Goal: Transaction & Acquisition: Purchase product/service

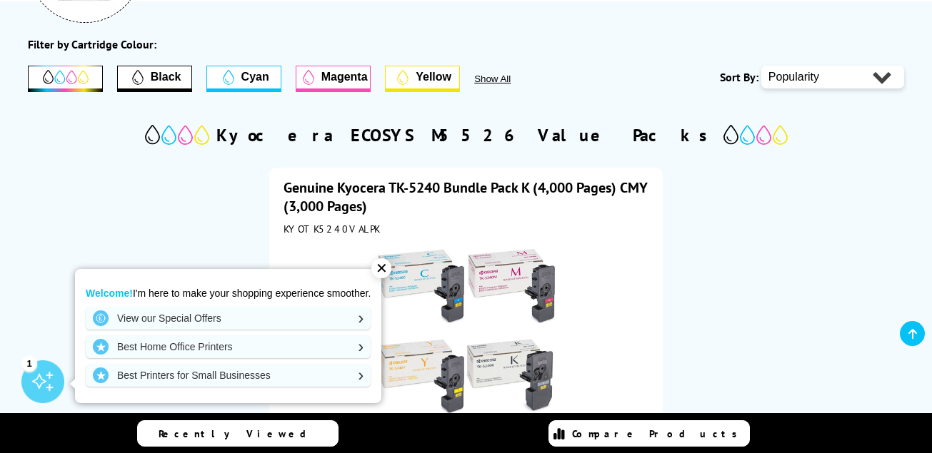
scroll to position [238, 0]
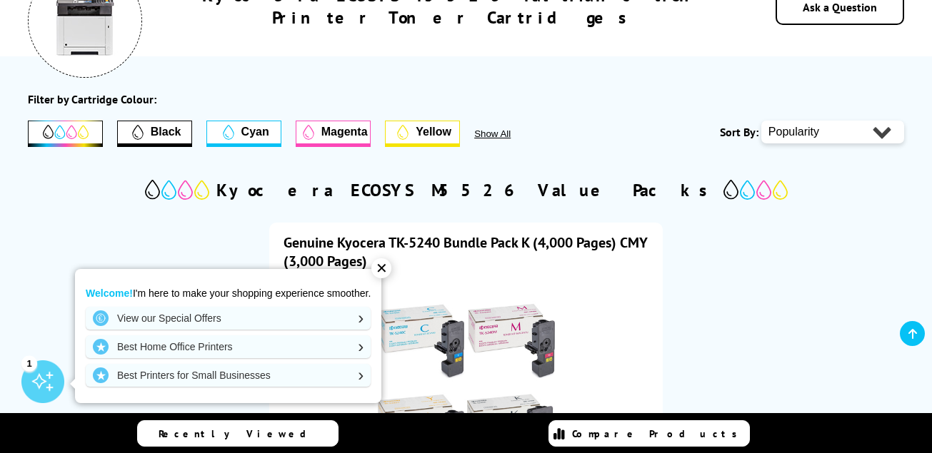
click at [138, 129] on icon "Filter by Black" at bounding box center [137, 132] width 11 height 15
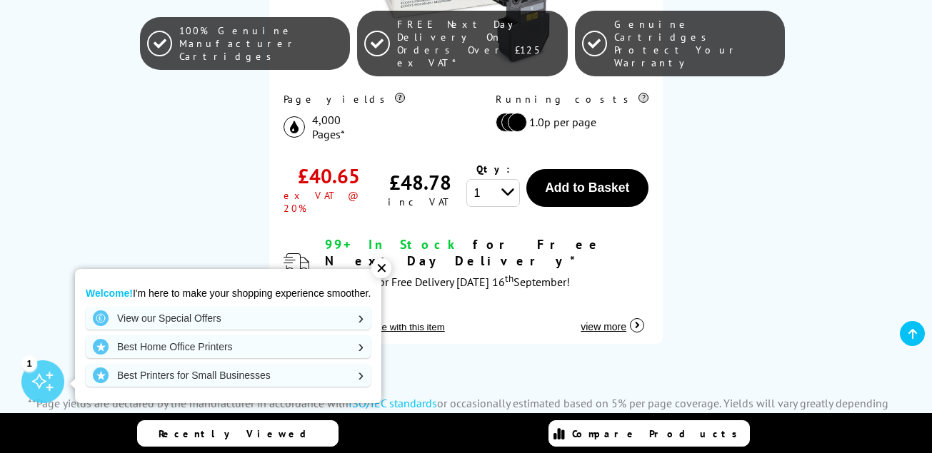
scroll to position [685, 0]
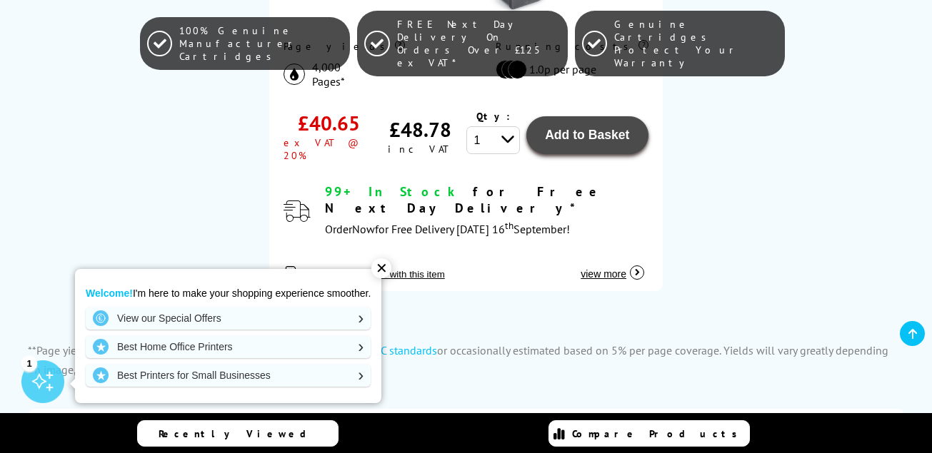
click at [570, 147] on button "Add to Basket" at bounding box center [587, 135] width 123 height 38
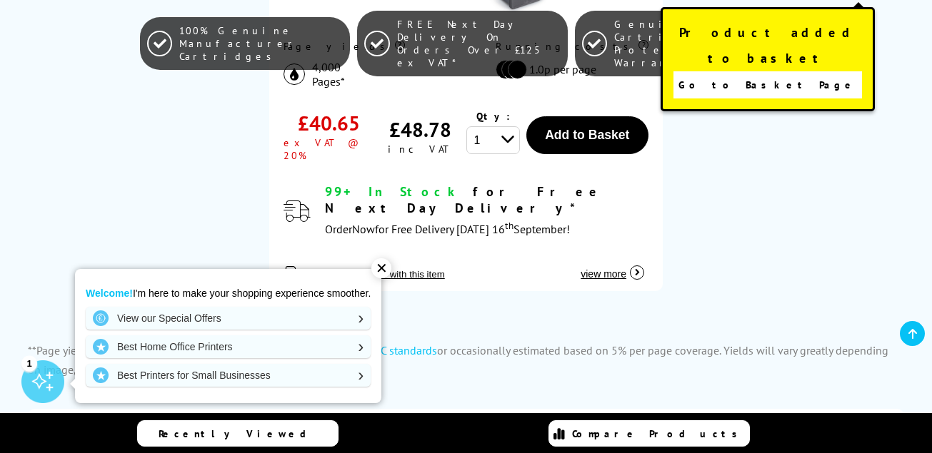
click at [728, 71] on link "Go to Basket Page" at bounding box center [767, 84] width 188 height 27
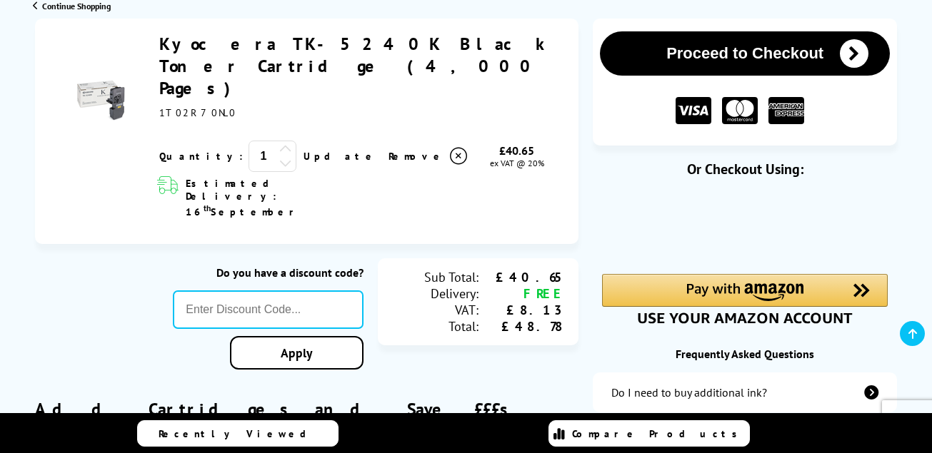
scroll to position [205, 0]
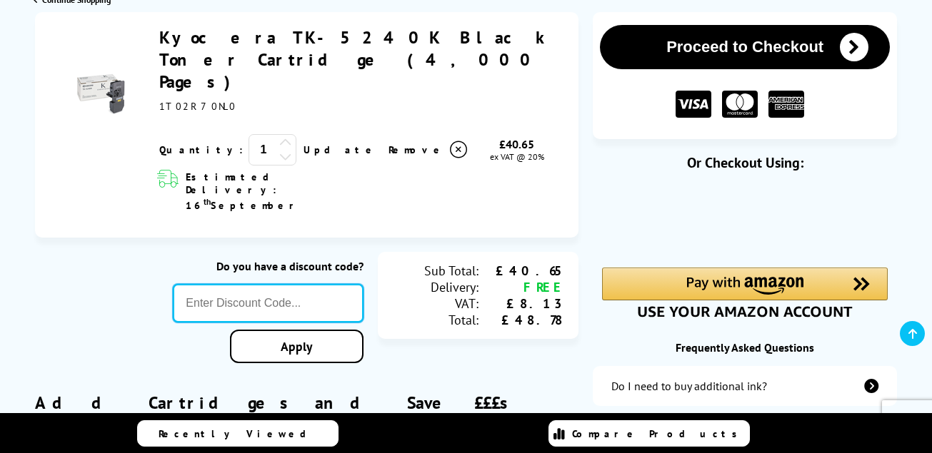
click at [269, 284] on input "text" at bounding box center [268, 303] width 190 height 39
type input "KY010"
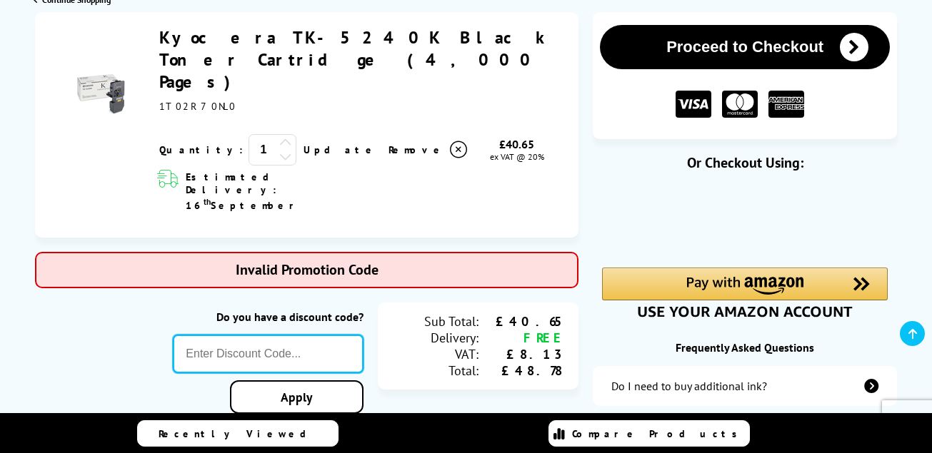
click at [199, 335] on input "text" at bounding box center [268, 354] width 190 height 39
type input "SEPT10"
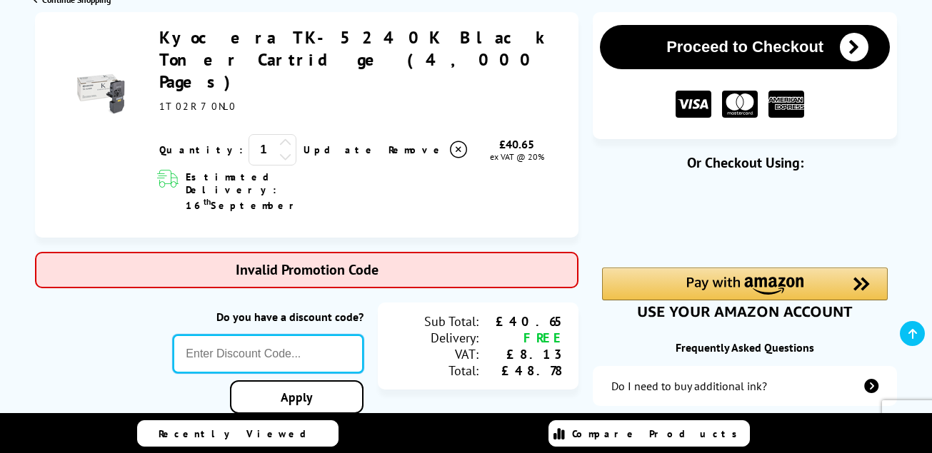
click at [283, 335] on input "text" at bounding box center [268, 354] width 190 height 39
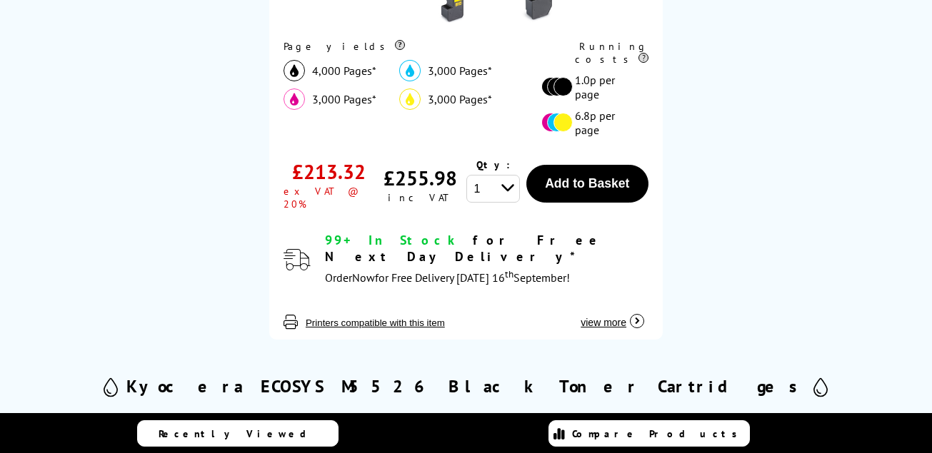
scroll to position [685, 0]
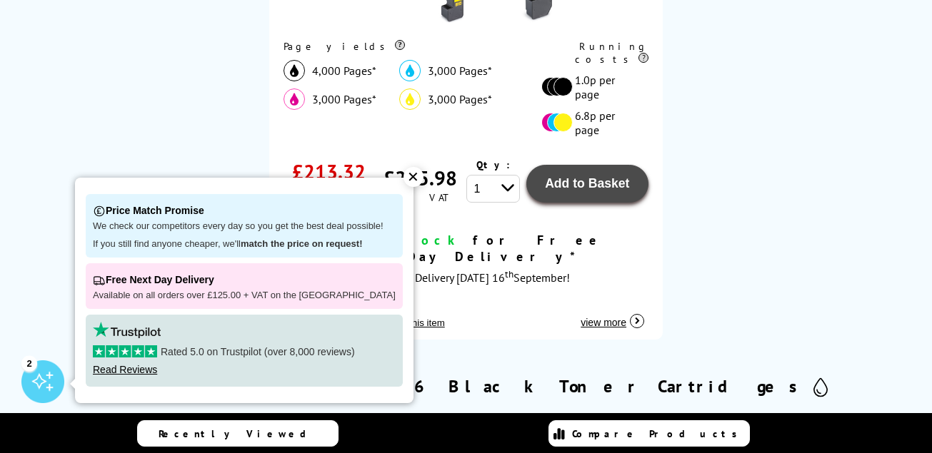
click at [591, 176] on span "Add to Basket" at bounding box center [587, 183] width 84 height 14
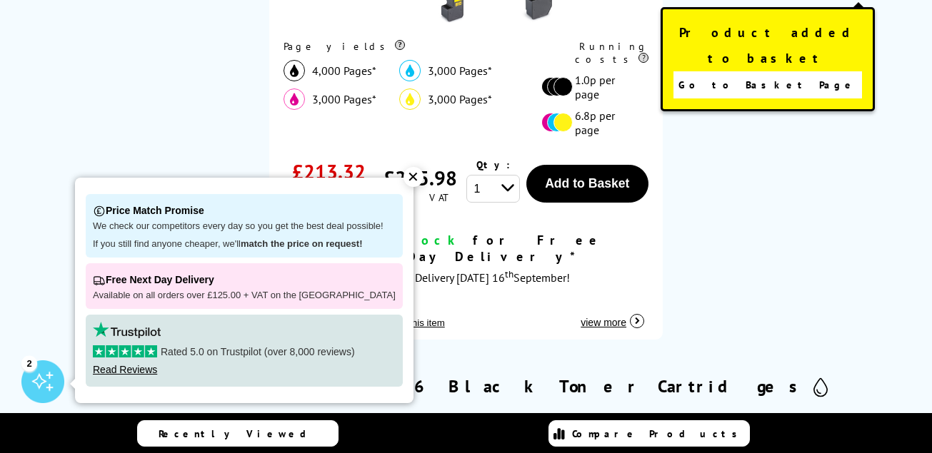
click at [753, 75] on span "Go to Basket Page" at bounding box center [767, 85] width 178 height 20
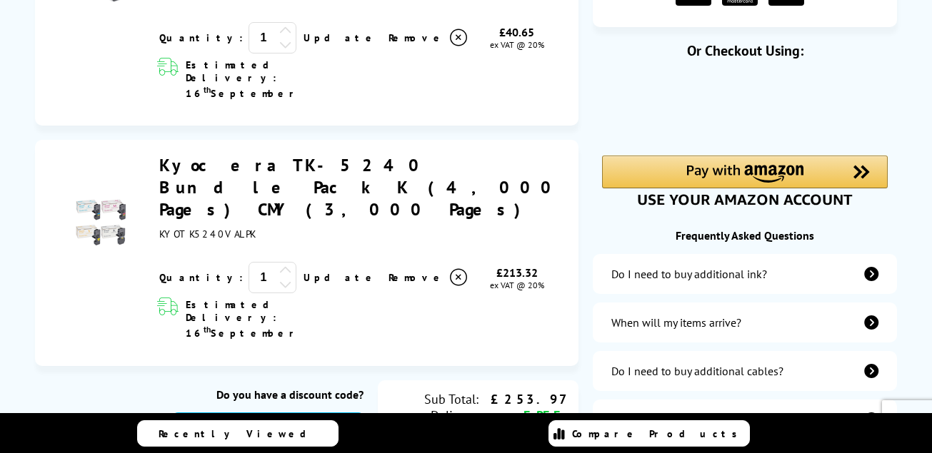
scroll to position [383, 0]
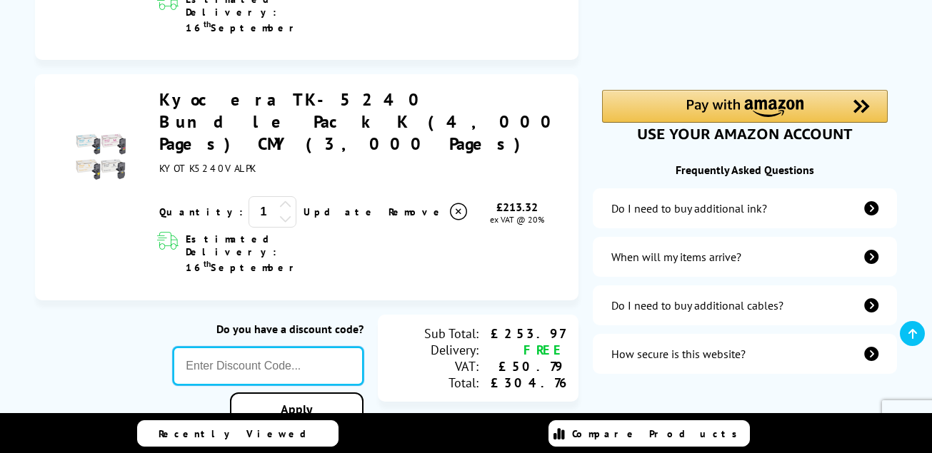
click at [315, 347] on input "text" at bounding box center [268, 366] width 190 height 39
type input "SEPT10"
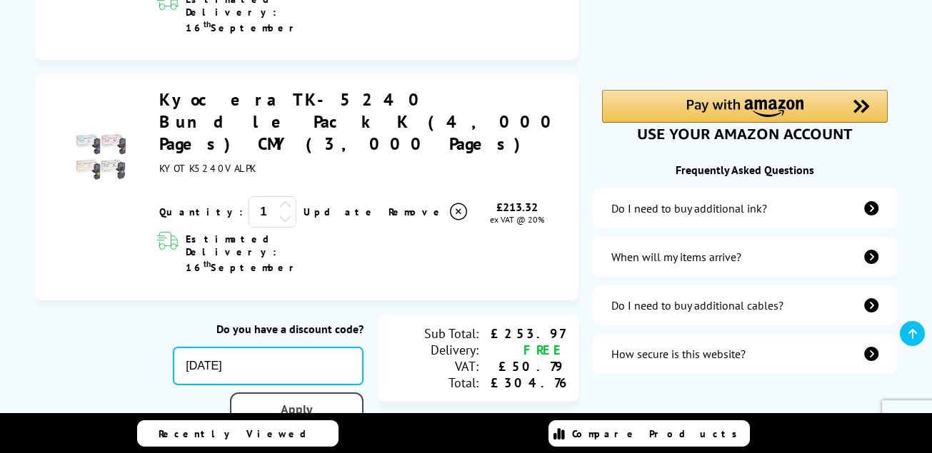
click at [289, 313] on div "Proceed to Checkout Shopping Basket 1 Update 1" at bounding box center [466, 429] width 932 height 1191
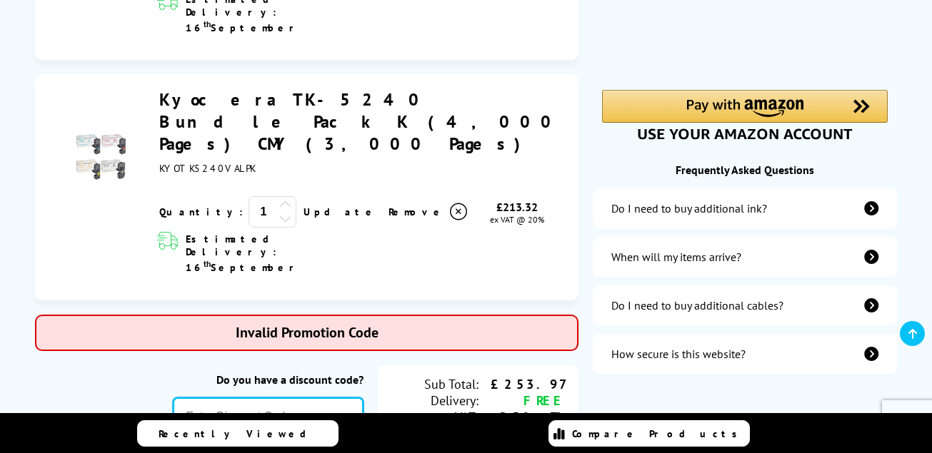
drag, startPoint x: 289, startPoint y: 313, endPoint x: 450, endPoint y: 164, distance: 219.7
click at [450, 164] on div "Kyocera TK-5240K Black Toner Cartridge (4,000 Pages) ex VAT @ 20% 1 Update th 1…" at bounding box center [306, 159] width 543 height 650
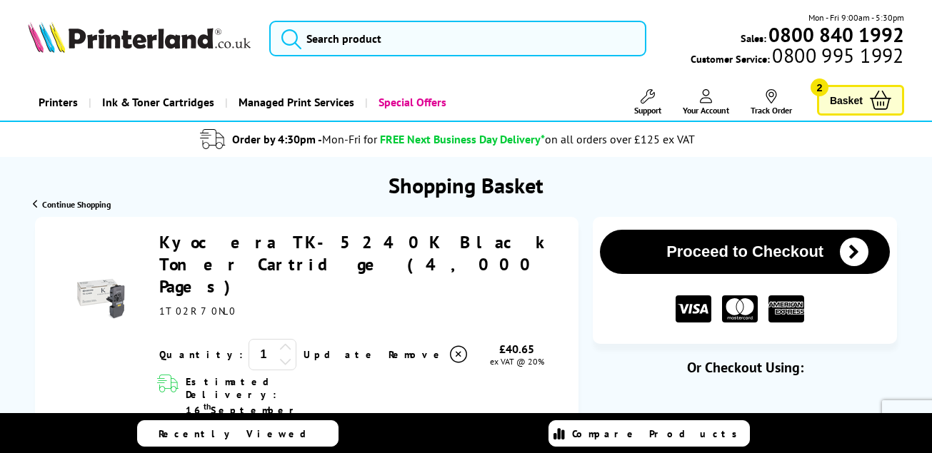
click at [450, 346] on icon at bounding box center [458, 354] width 17 height 17
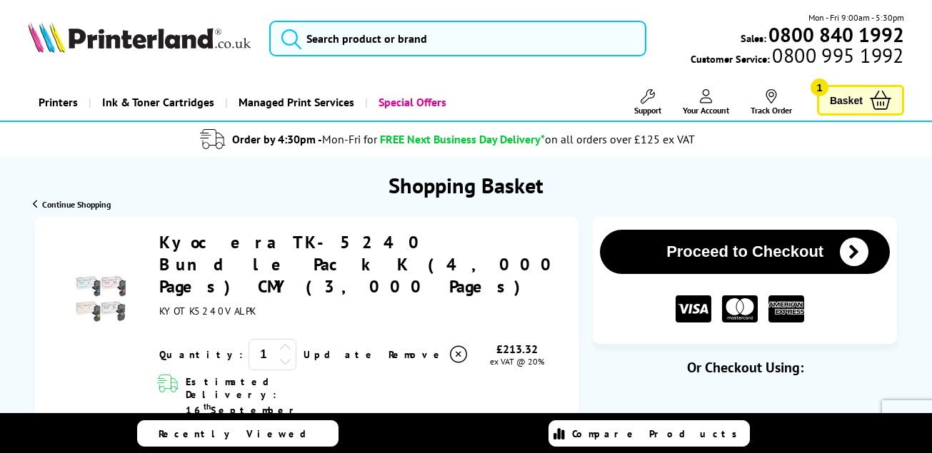
click at [450, 346] on icon at bounding box center [458, 354] width 17 height 17
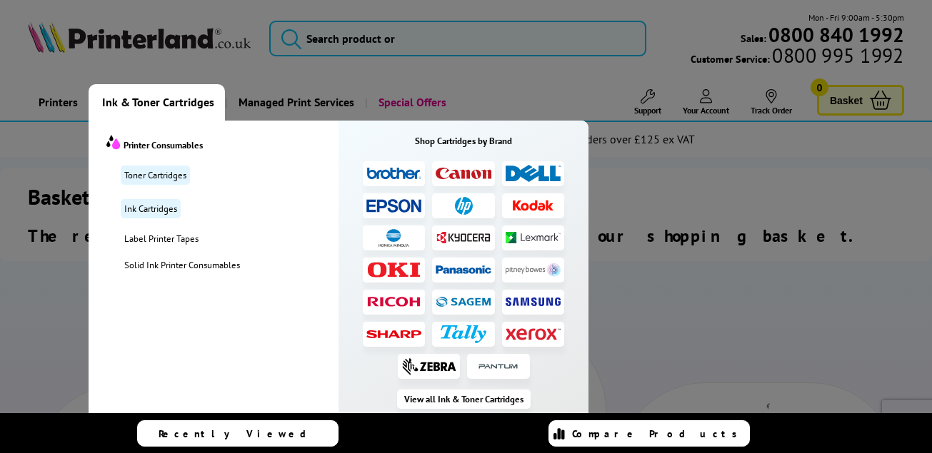
click at [176, 104] on span "Ink & Toner Cartridges" at bounding box center [158, 102] width 112 height 36
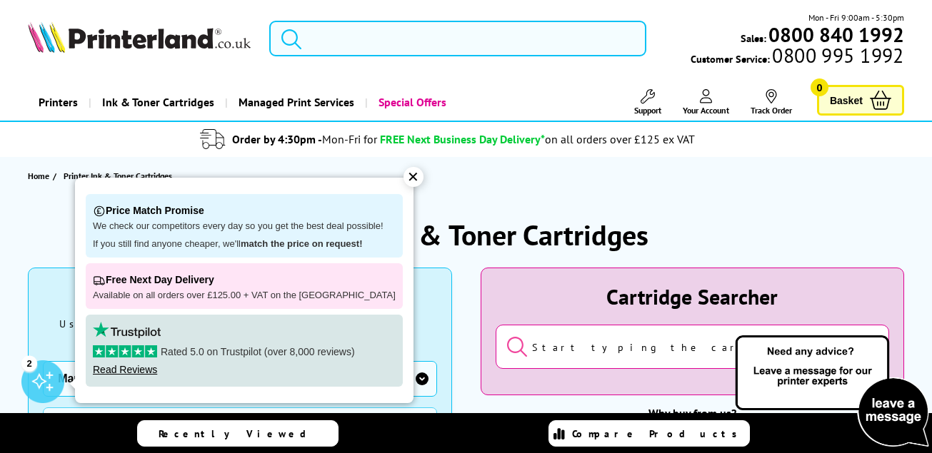
click at [346, 40] on input "search" at bounding box center [457, 39] width 377 height 36
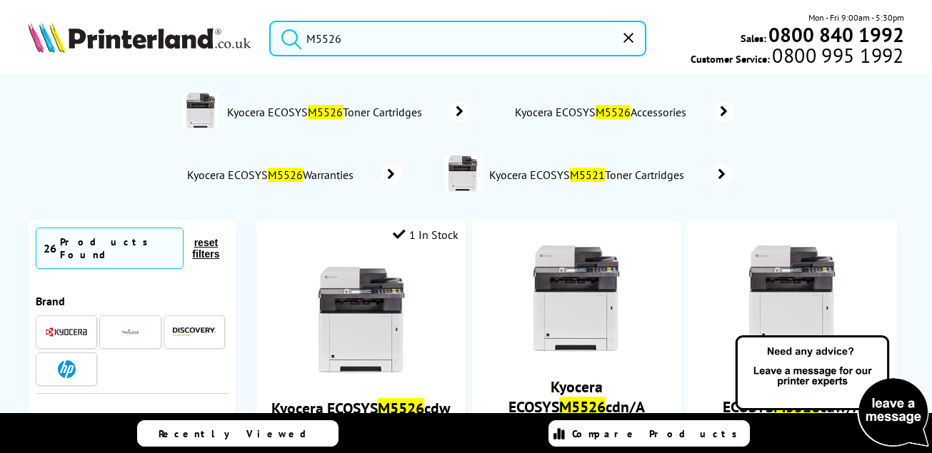
type input "M5526"
click at [337, 111] on mark "M5526" at bounding box center [325, 112] width 35 height 14
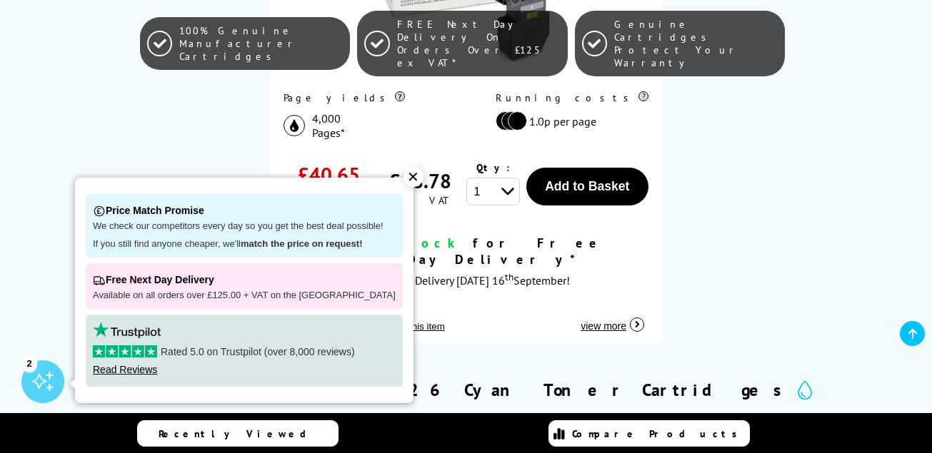
scroll to position [1283, 0]
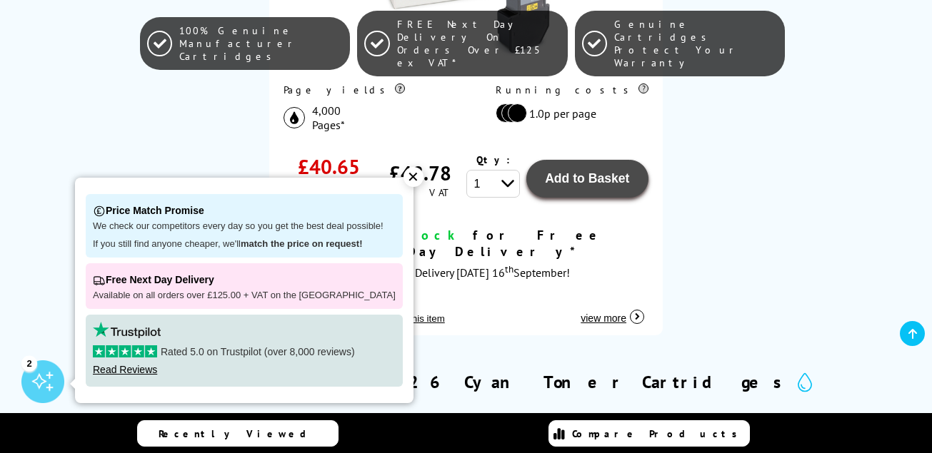
click at [553, 171] on span "Add to Basket" at bounding box center [587, 178] width 84 height 14
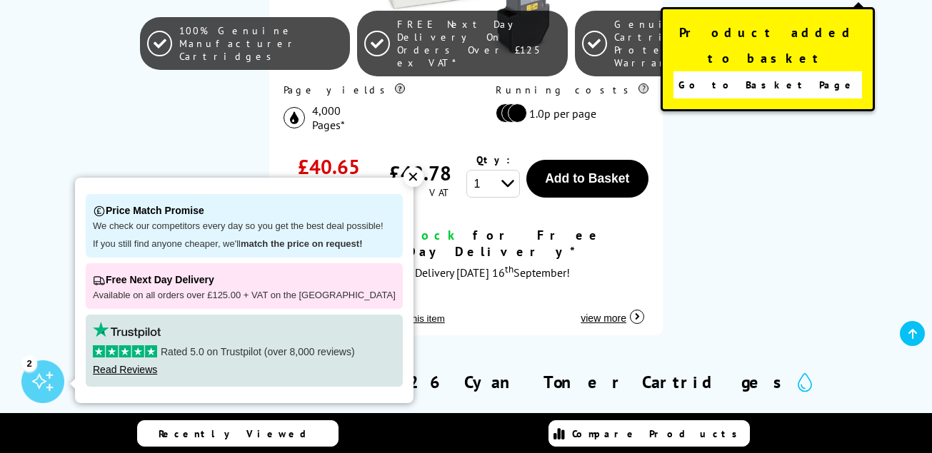
click at [750, 75] on span "Go to Basket Page" at bounding box center [767, 85] width 178 height 20
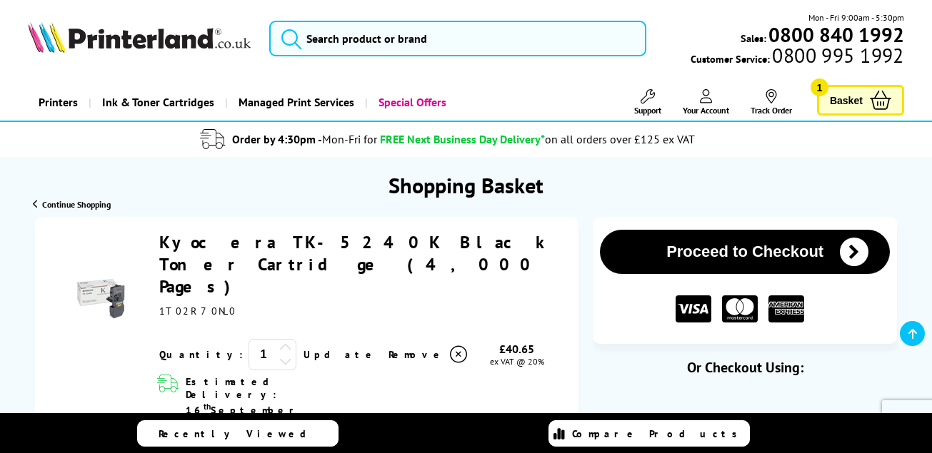
scroll to position [400, 0]
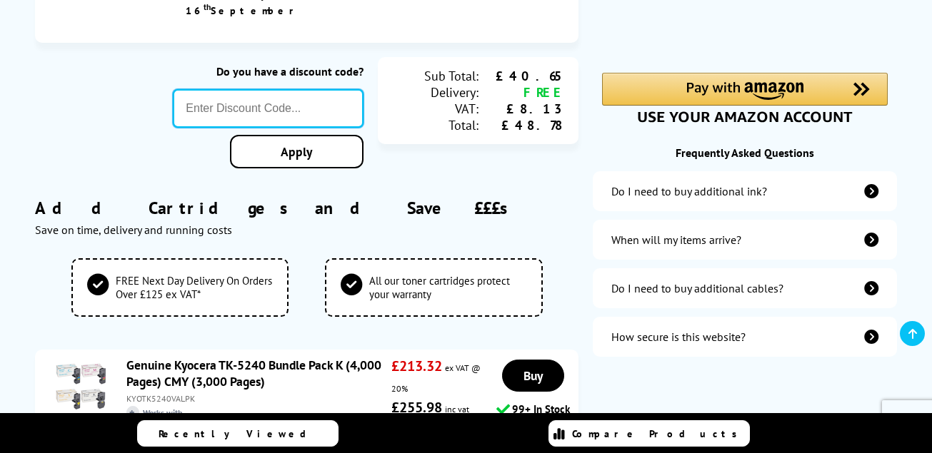
click at [286, 89] on input "text" at bounding box center [268, 108] width 190 height 39
type input "LOYALTY2025"
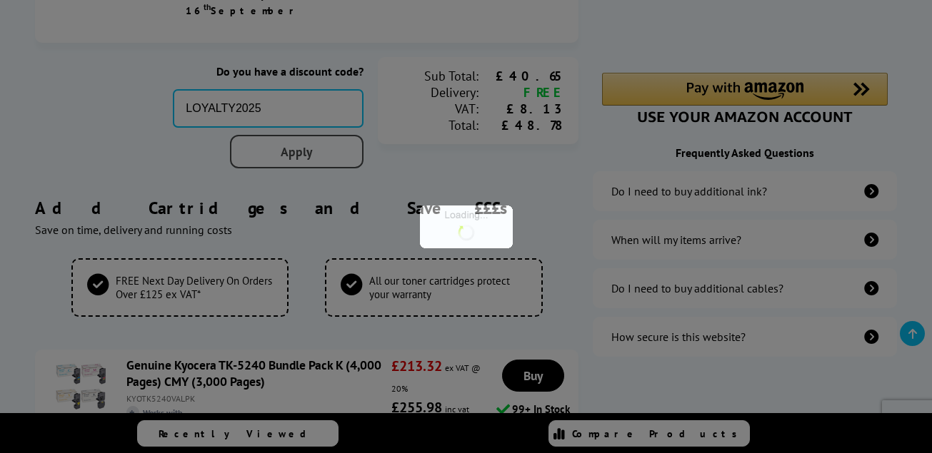
click at [281, 85] on div "Proceed to Checkout Shopping Basket 1 Update +" at bounding box center [466, 292] width 932 height 951
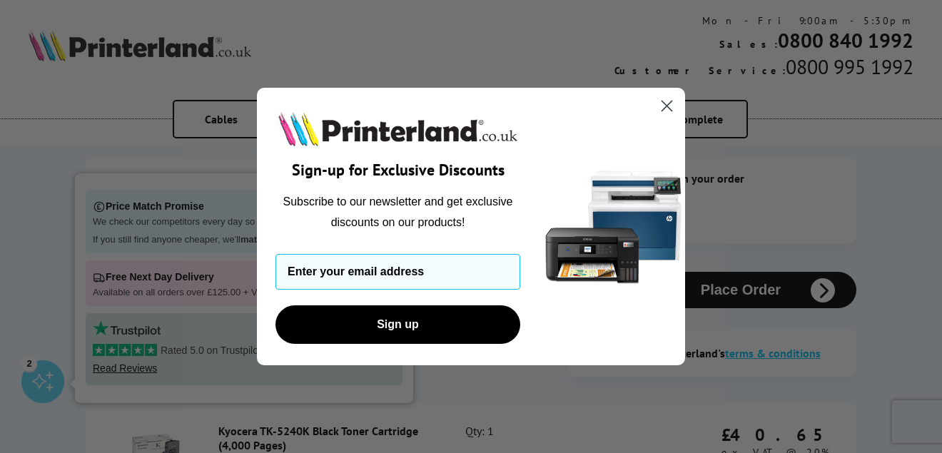
click at [671, 106] on circle "Close dialog" at bounding box center [667, 106] width 24 height 24
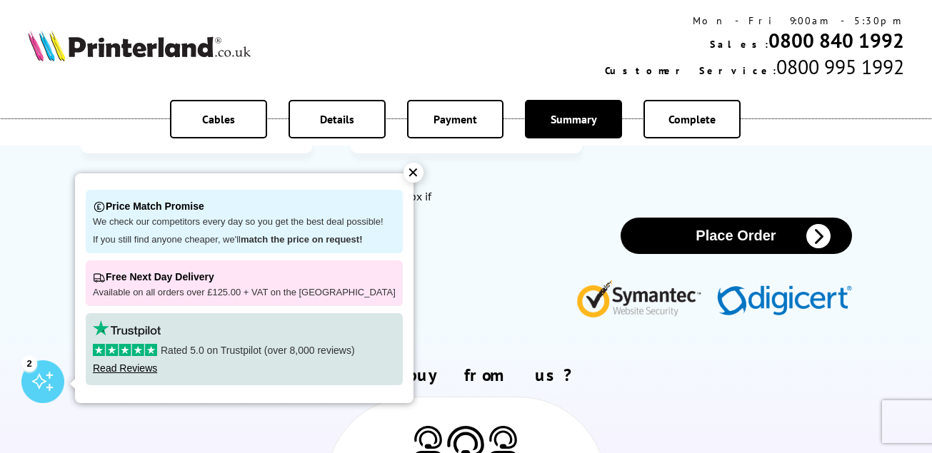
scroll to position [848, 0]
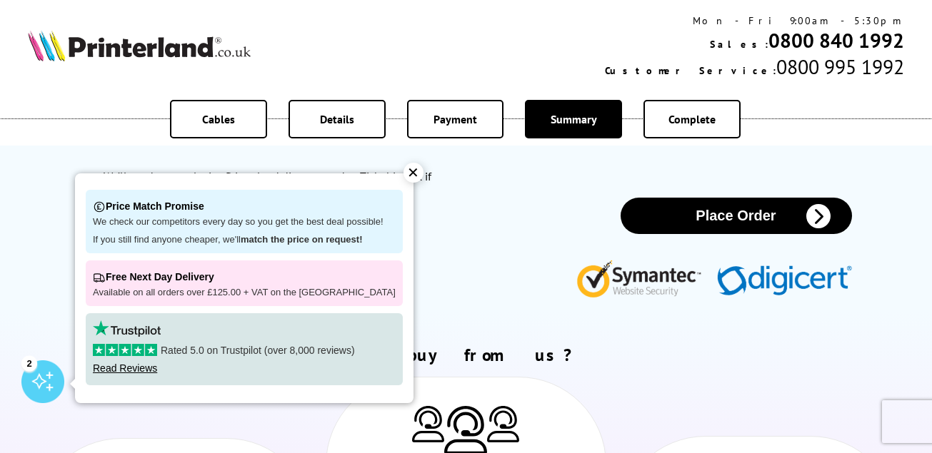
click at [823, 198] on button "Place Order" at bounding box center [735, 216] width 231 height 36
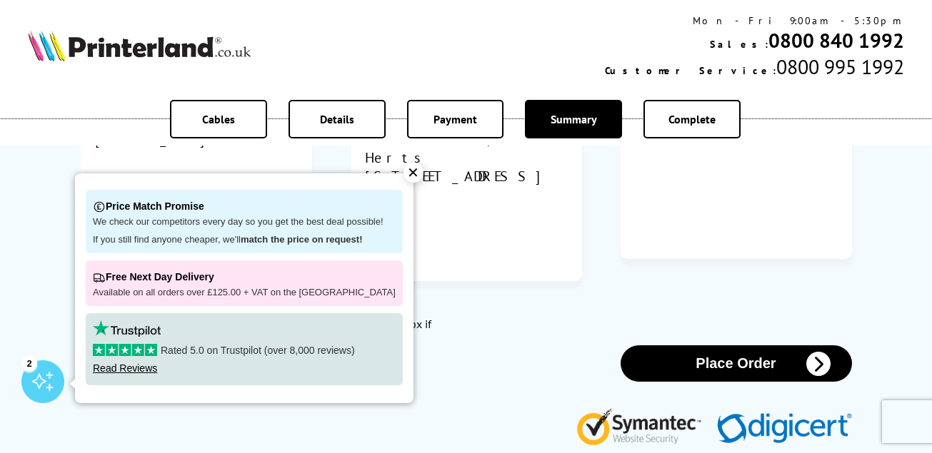
scroll to position [133, 0]
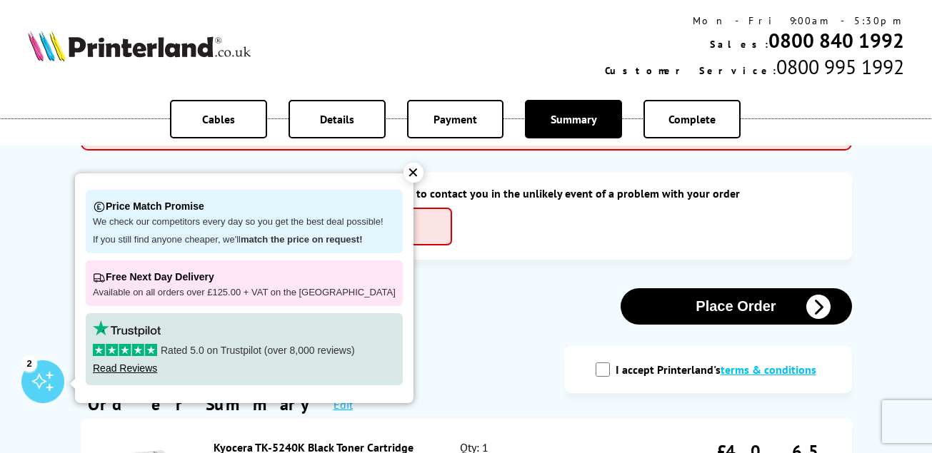
click at [405, 168] on div "✕" at bounding box center [413, 173] width 20 height 20
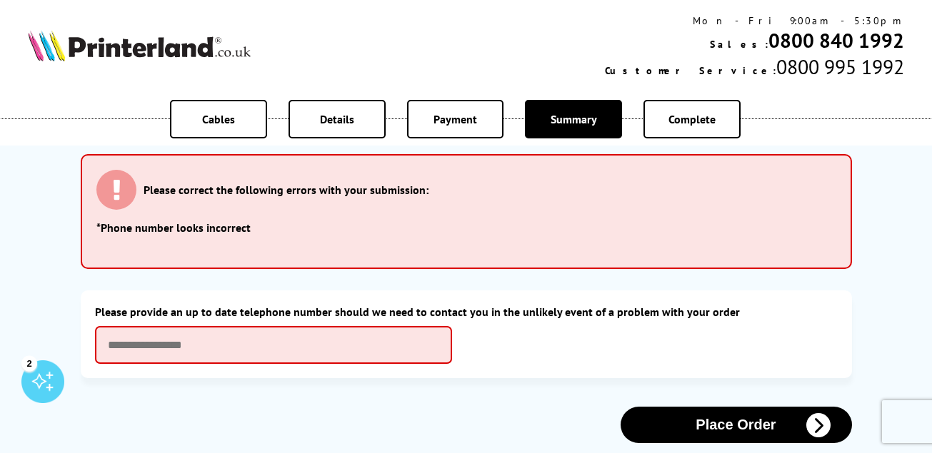
scroll to position [0, 0]
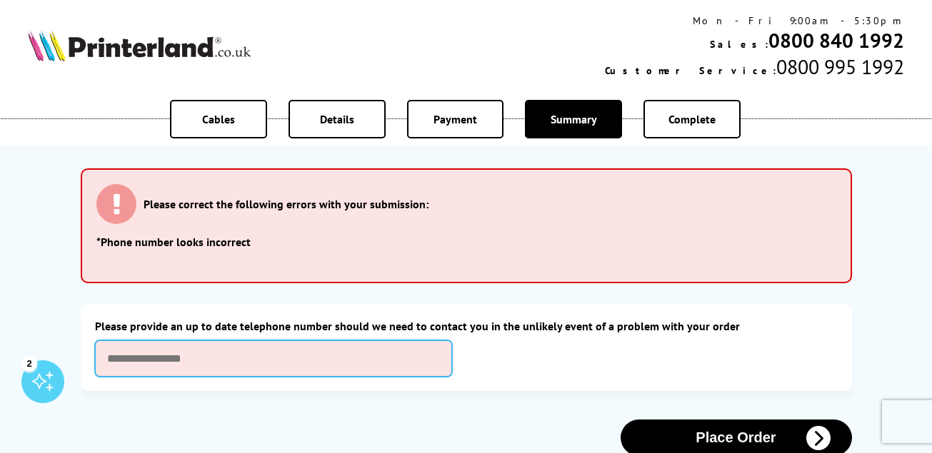
click at [336, 364] on input "text" at bounding box center [273, 359] width 357 height 36
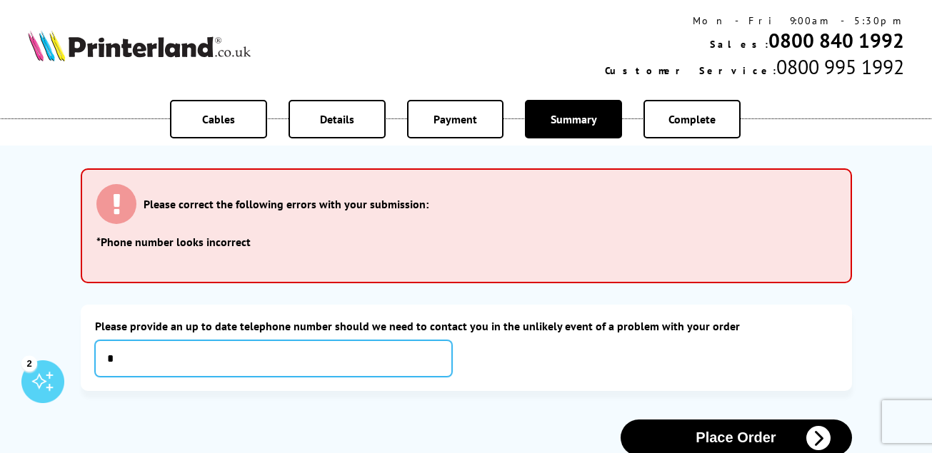
type input "**"
drag, startPoint x: 0, startPoint y: 0, endPoint x: 336, endPoint y: 364, distance: 495.1
click at [336, 364] on input "*" at bounding box center [273, 359] width 357 height 36
type input "**********"
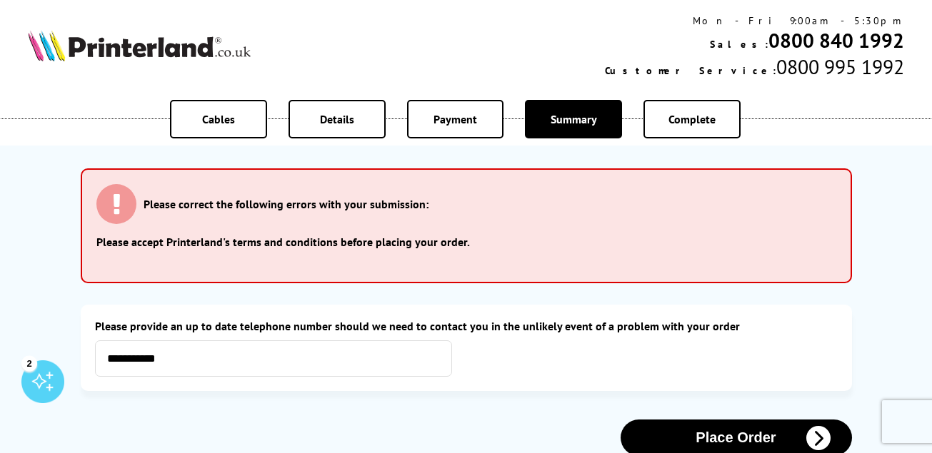
click at [825, 444] on icon "button" at bounding box center [818, 438] width 24 height 24
click at [819, 442] on icon "button" at bounding box center [818, 438] width 24 height 24
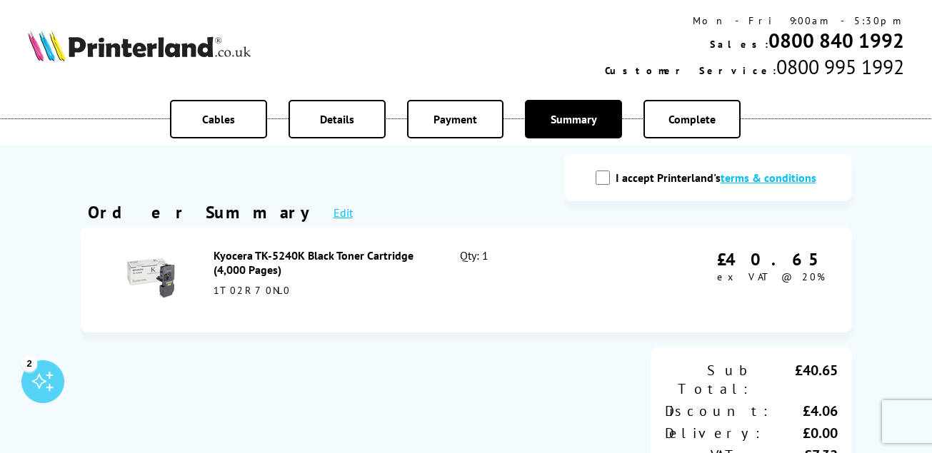
scroll to position [341, 0]
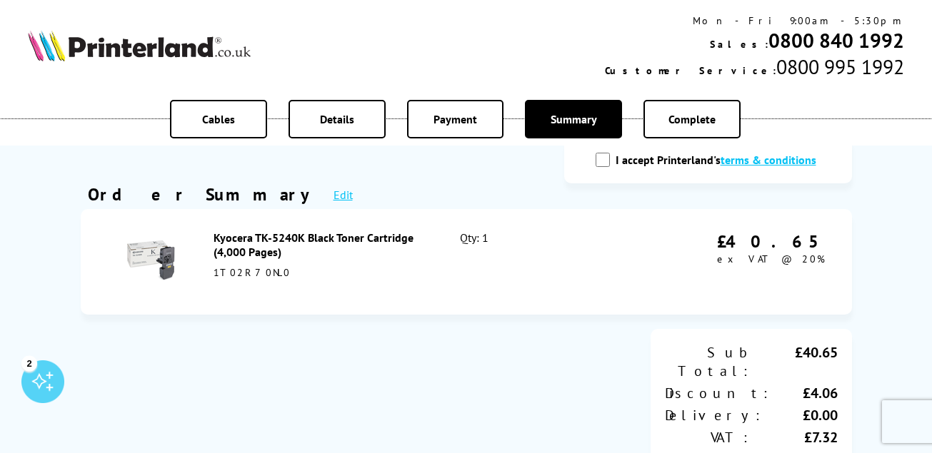
click at [608, 170] on div "I accept Printerland's terms & conditions" at bounding box center [708, 159] width 288 height 47
click at [602, 156] on input "I accept Printerland's terms & conditions" at bounding box center [602, 160] width 14 height 14
checkbox input "true"
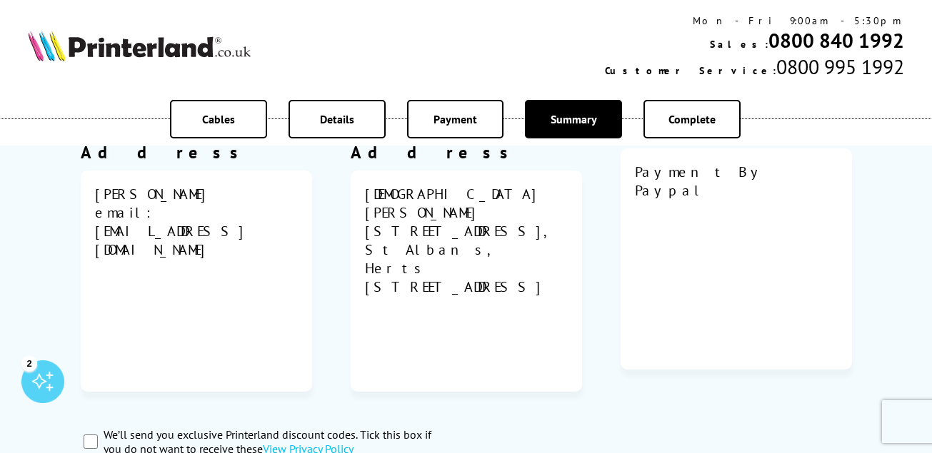
scroll to position [1002, 0]
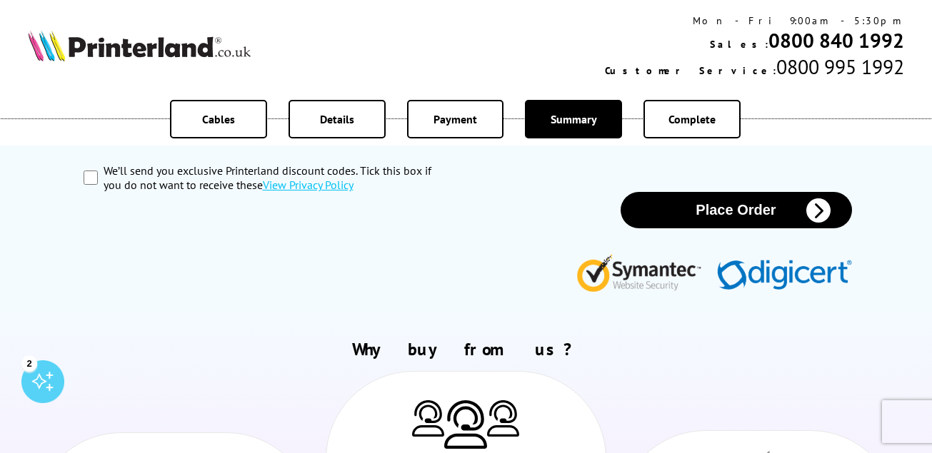
click at [819, 198] on icon "button" at bounding box center [818, 210] width 24 height 24
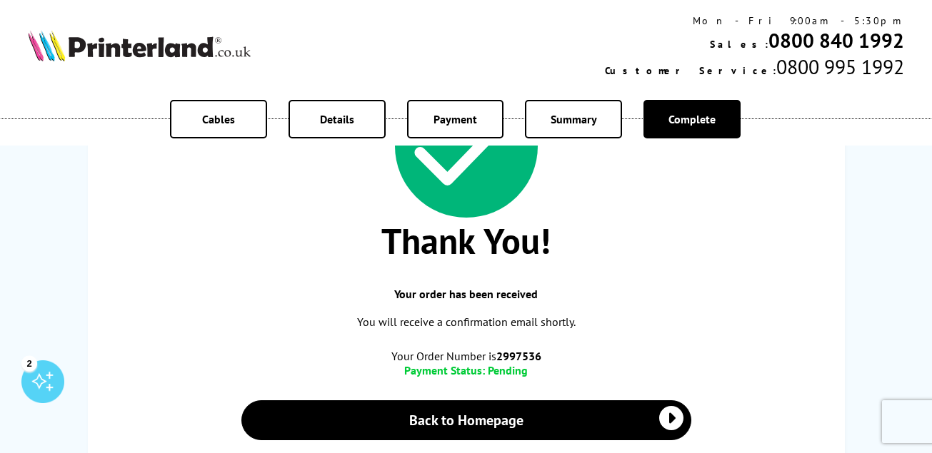
scroll to position [237, 0]
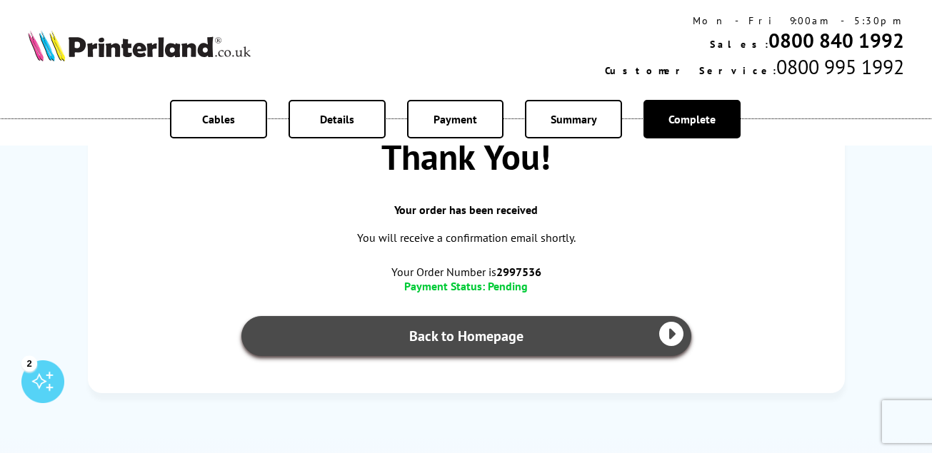
click at [670, 330] on icon at bounding box center [671, 334] width 24 height 24
